Goal: Information Seeking & Learning: Learn about a topic

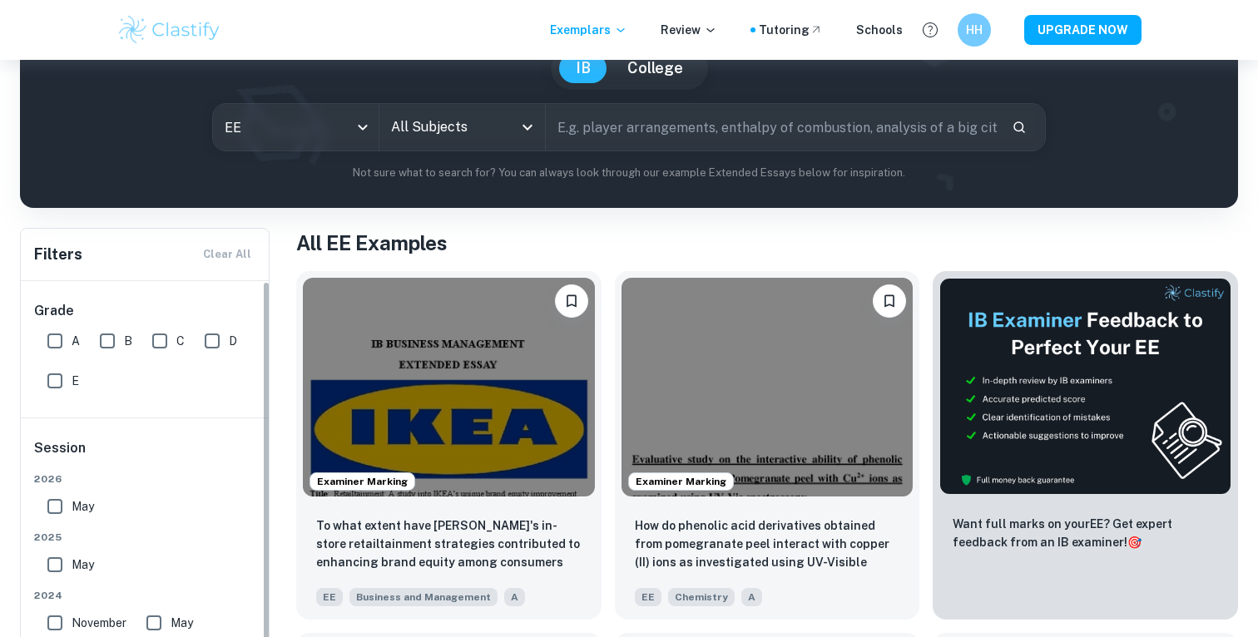
scroll to position [22, 0]
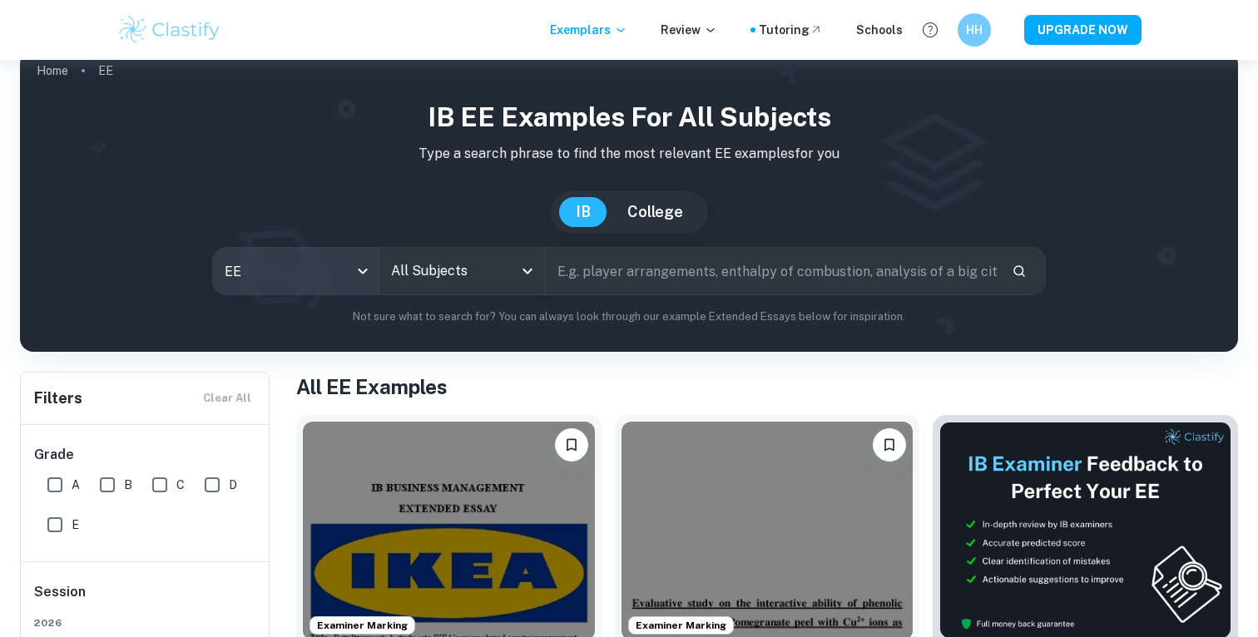
click at [301, 261] on body "We value your privacy We use cookies to enhance your browsing experience, serve…" at bounding box center [629, 355] width 1258 height 637
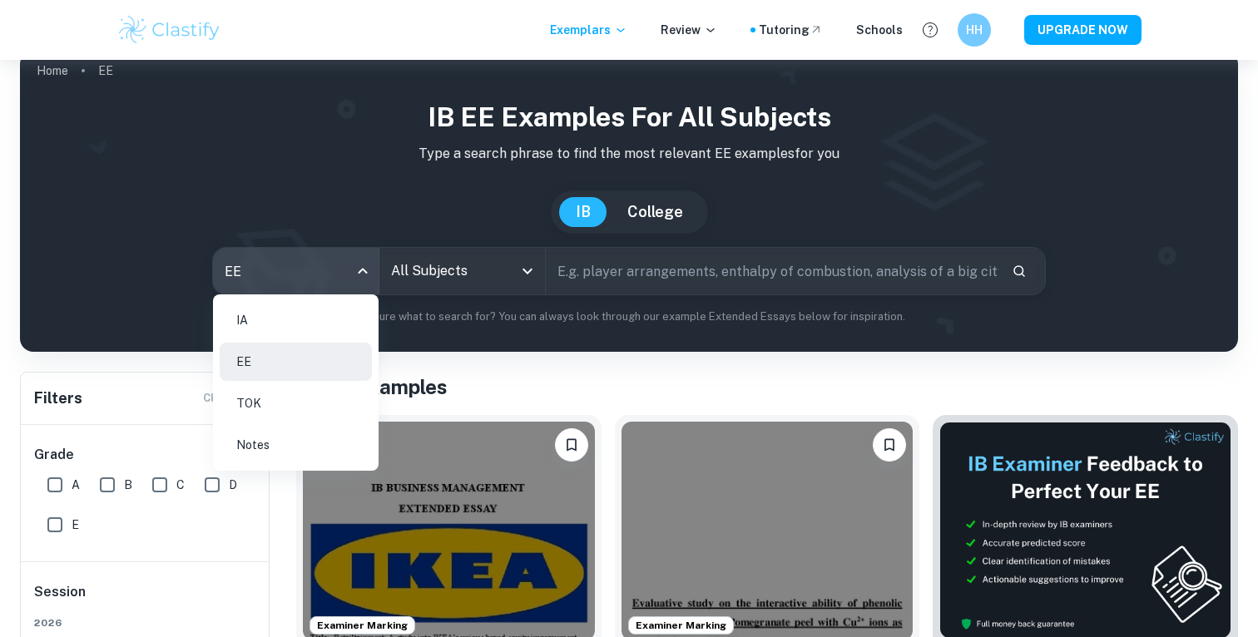
click at [416, 269] on div at bounding box center [629, 318] width 1258 height 637
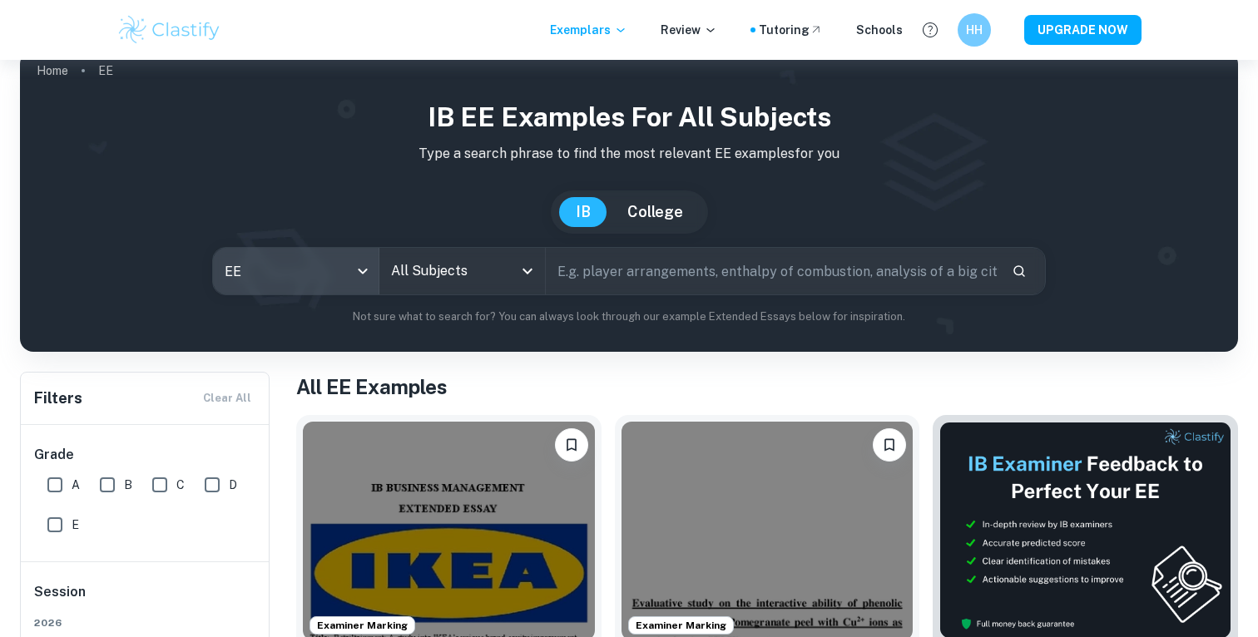
click at [329, 286] on body "We value your privacy We use cookies to enhance your browsing experience, serve…" at bounding box center [629, 355] width 1258 height 637
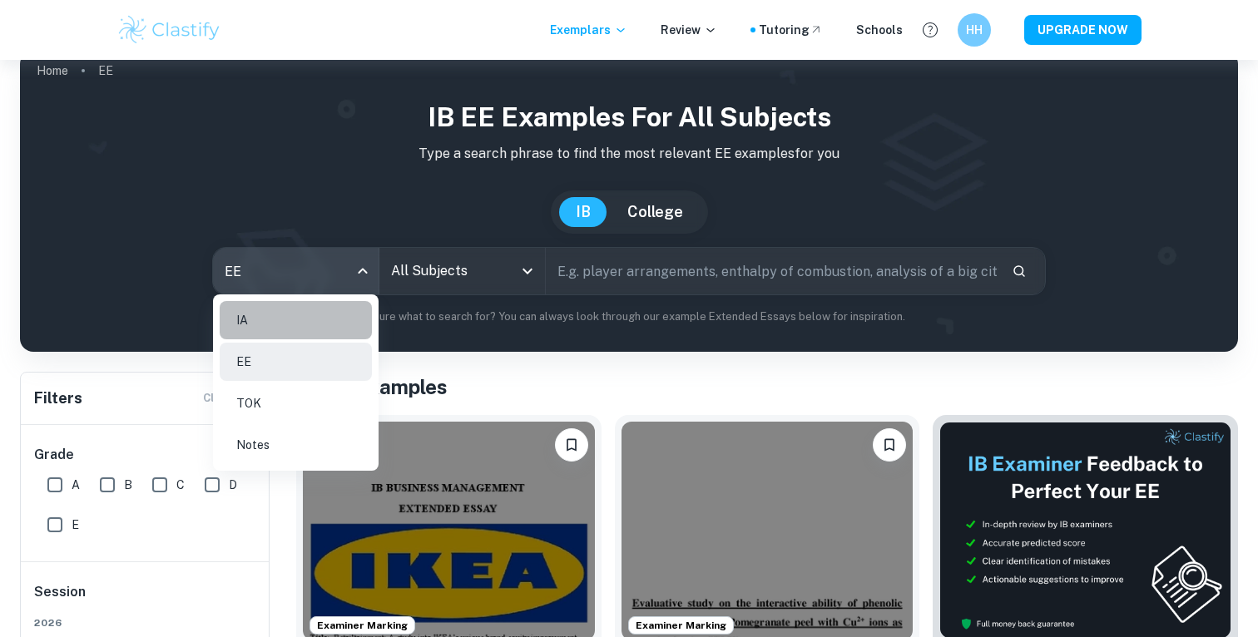
click at [321, 319] on li "IA" at bounding box center [296, 320] width 152 height 38
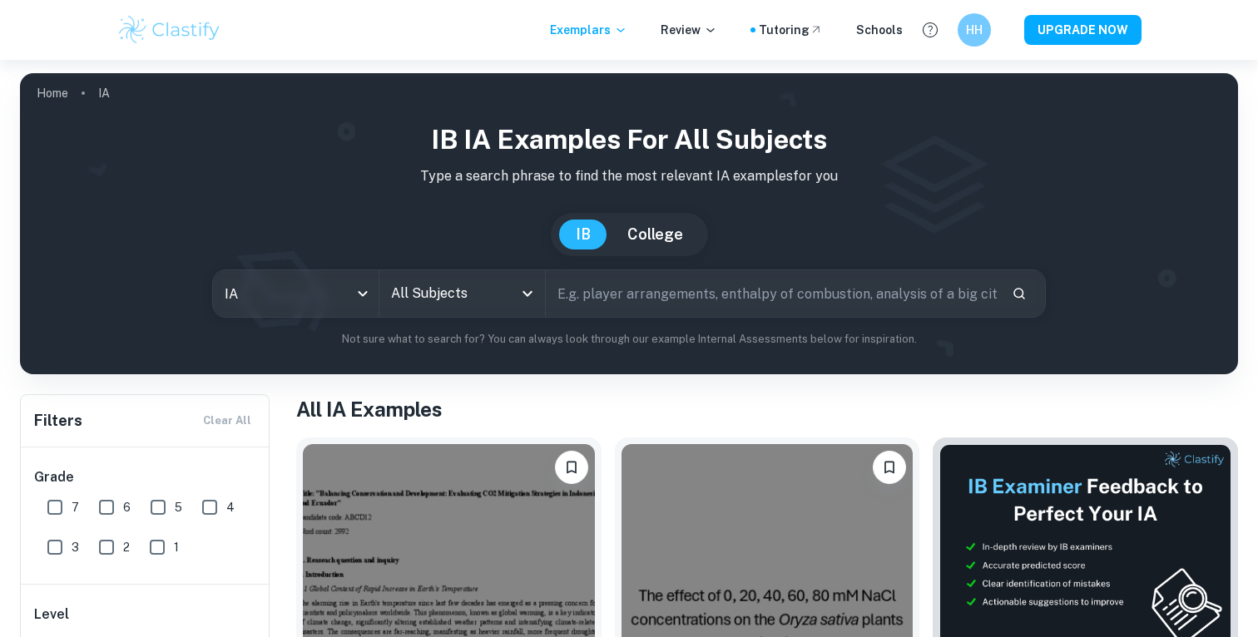
click at [438, 284] on input "All Subjects" at bounding box center [450, 294] width 126 height 32
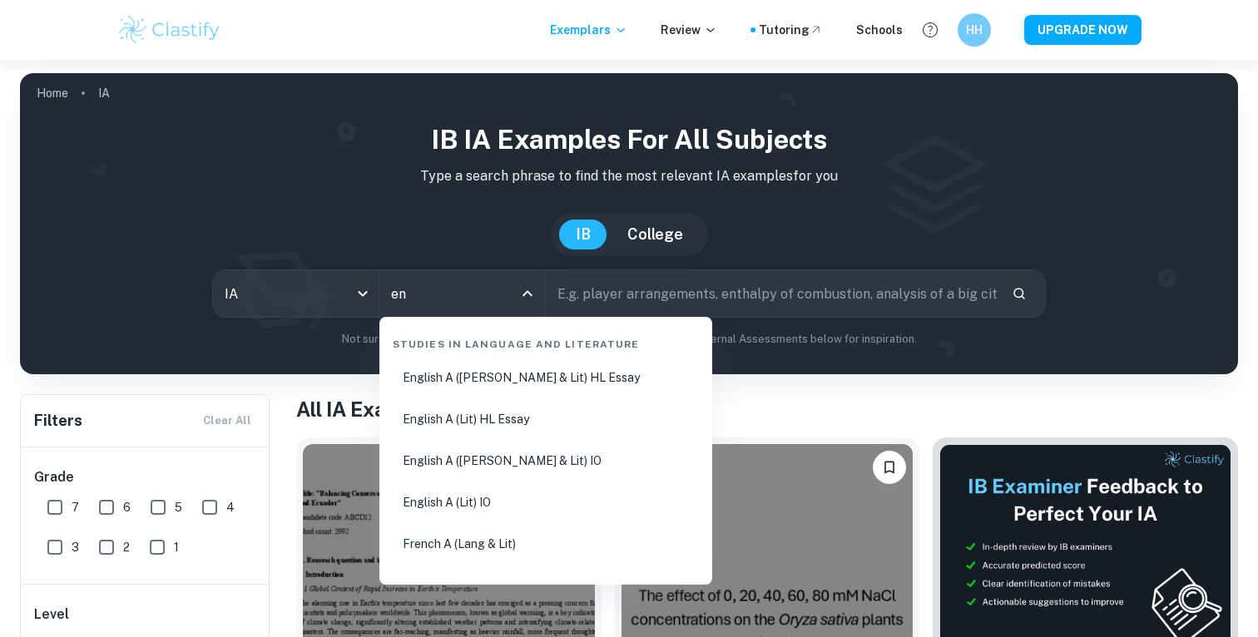
type input "eng"
click at [490, 369] on li "English A ([PERSON_NAME] & Lit) HL Essay" at bounding box center [545, 378] width 319 height 38
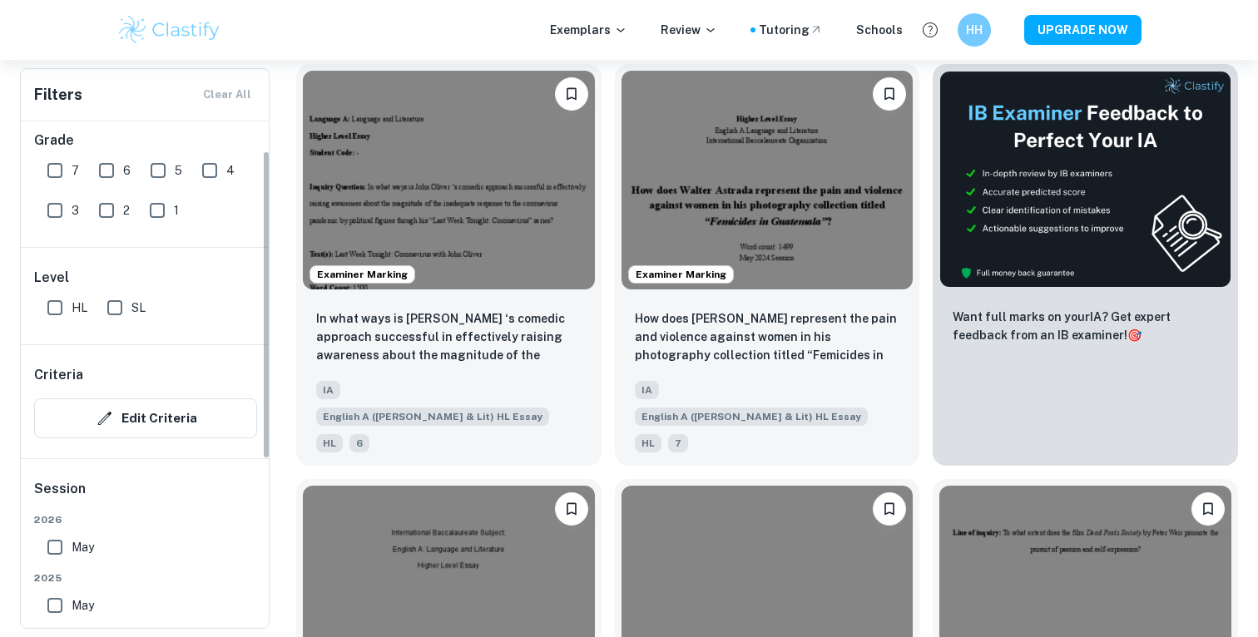
scroll to position [2, 0]
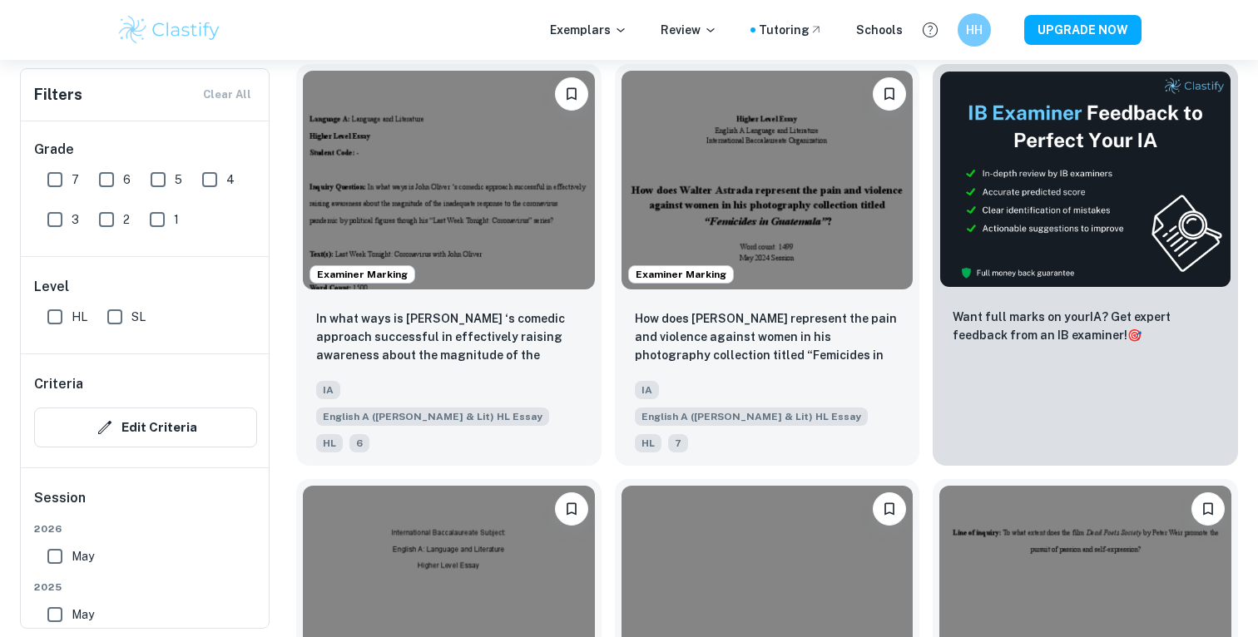
click at [62, 313] on input "HL" at bounding box center [54, 316] width 33 height 33
checkbox input "true"
click at [62, 186] on input "7" at bounding box center [54, 178] width 33 height 33
checkbox input "true"
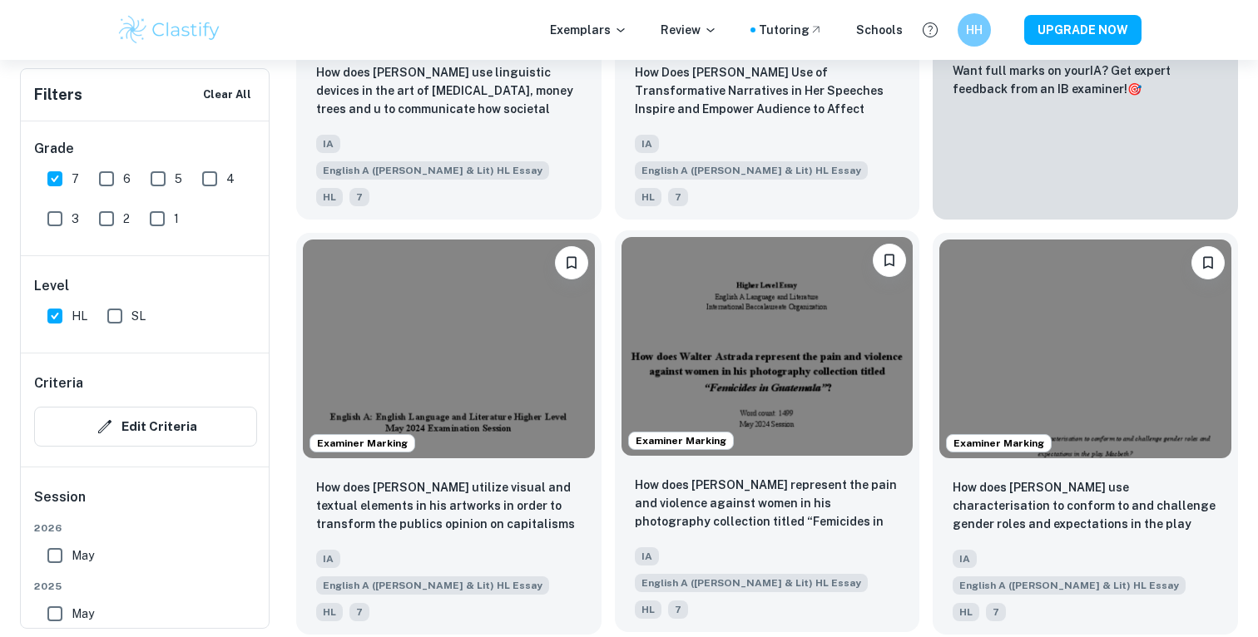
scroll to position [0, 0]
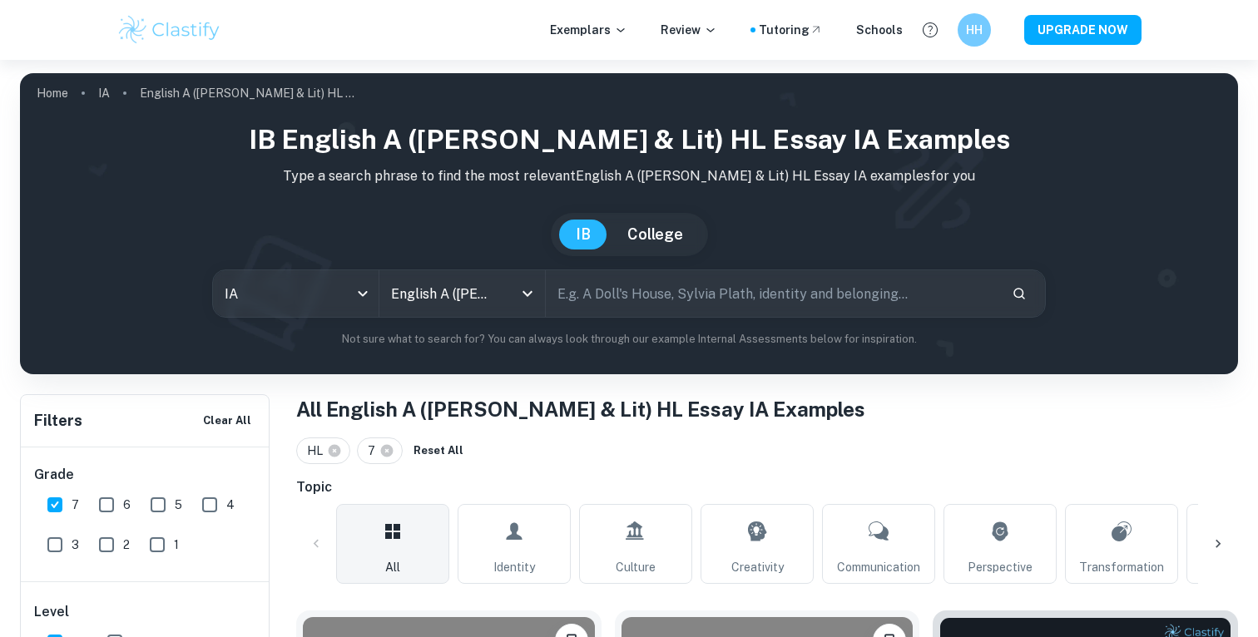
click at [608, 291] on input "text" at bounding box center [772, 293] width 453 height 47
type input "[PERSON_NAME]"
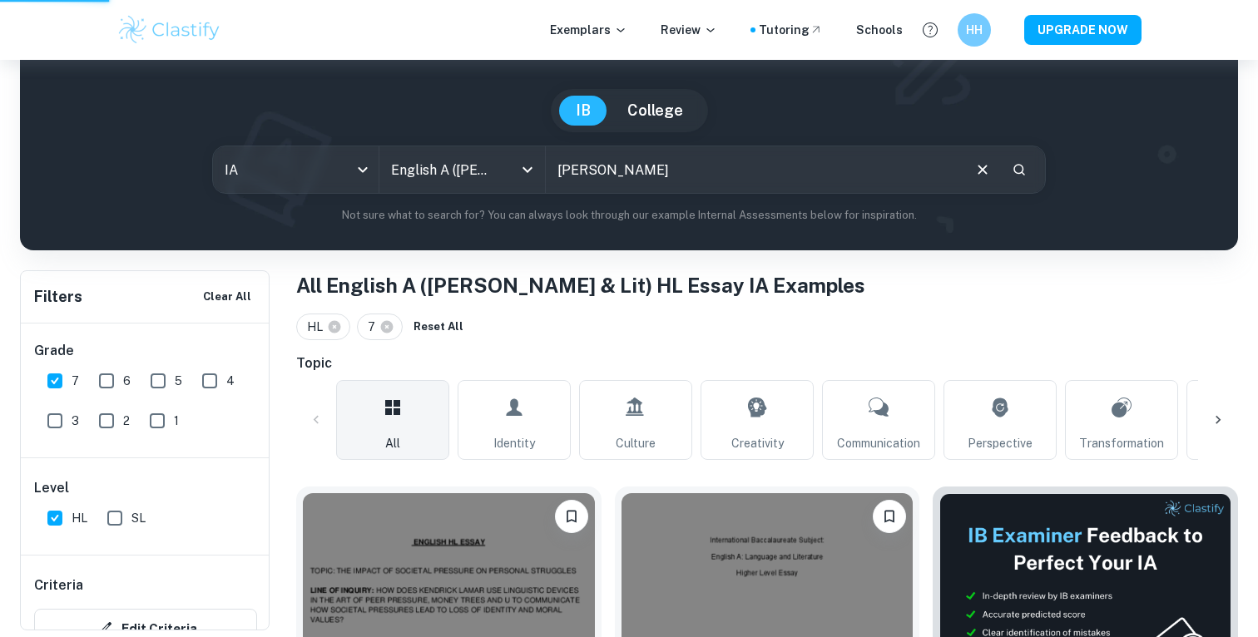
scroll to position [113, 0]
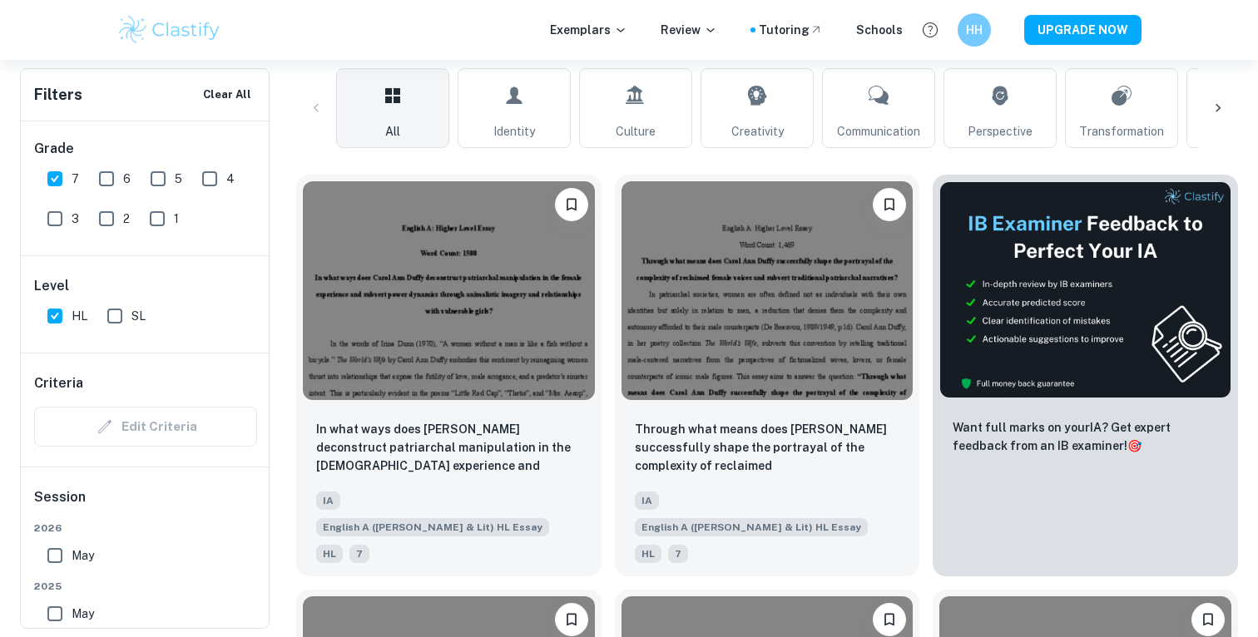
scroll to position [463, 0]
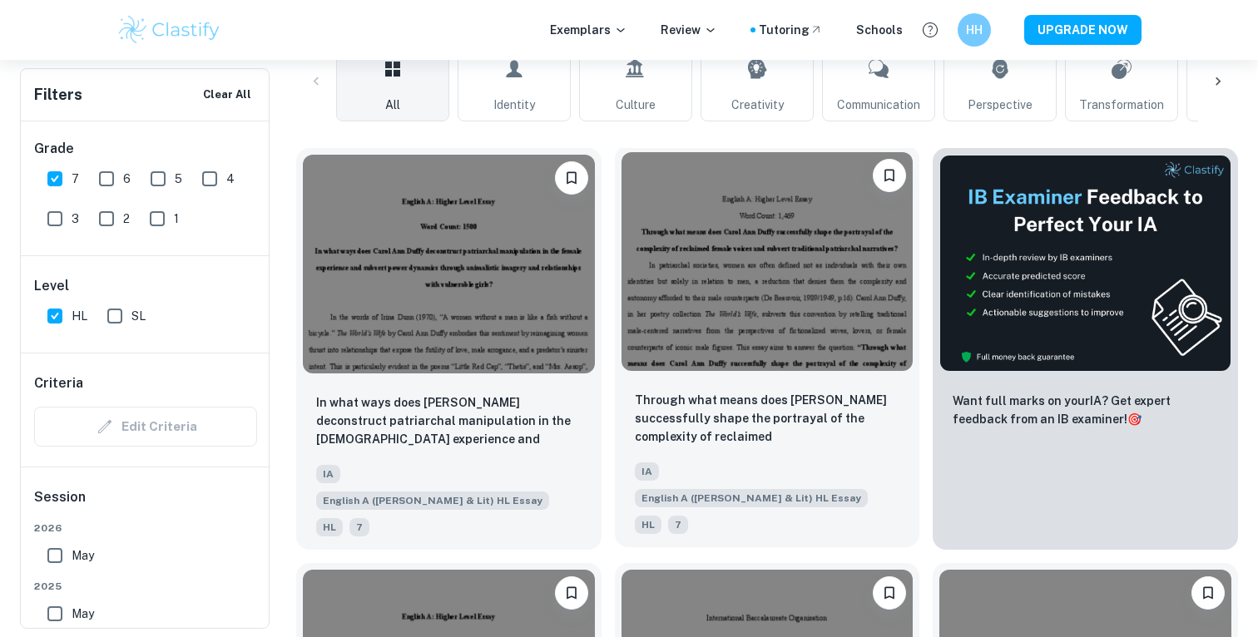
click at [795, 334] on img at bounding box center [767, 261] width 292 height 219
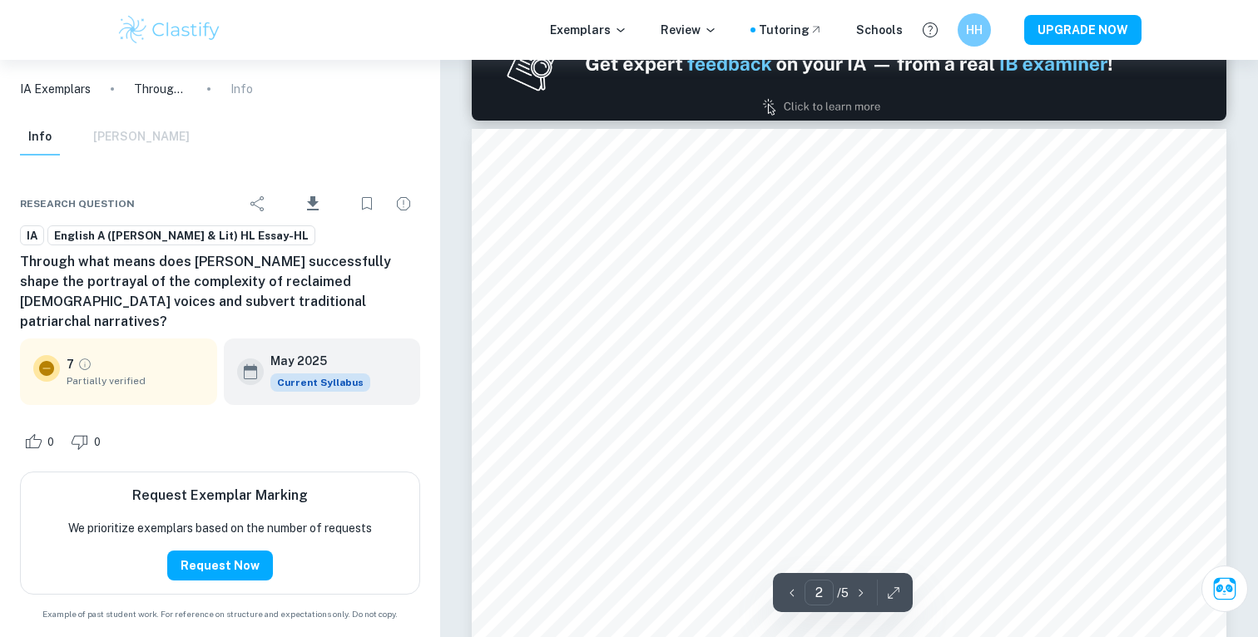
scroll to position [692, 0]
type input "1"
